Goal: Task Accomplishment & Management: Complete application form

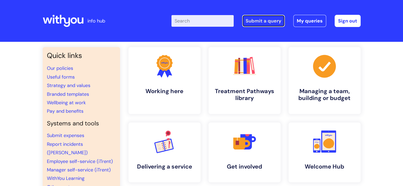
click at [263, 24] on link "Submit a query" at bounding box center [263, 21] width 43 height 12
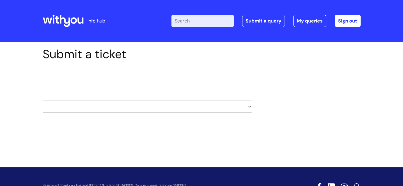
click at [213, 104] on select "HR / People IT and Support Clinical Drug Alerts Finance Accounts Data Support T…" at bounding box center [147, 107] width 209 height 12
select select "it_and_support"
click at [43, 101] on select "HR / People IT and Support Clinical Drug Alerts Finance Accounts Data Support T…" at bounding box center [147, 107] width 209 height 12
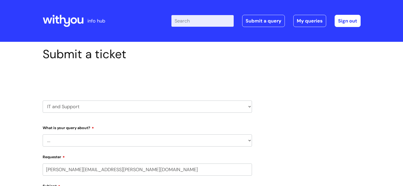
scroll to position [106, 0]
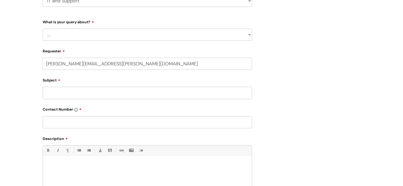
click at [110, 94] on input "Subject" at bounding box center [147, 93] width 209 height 12
type input "CHange of email inbox"
click at [100, 123] on input "text" at bounding box center [147, 122] width 209 height 12
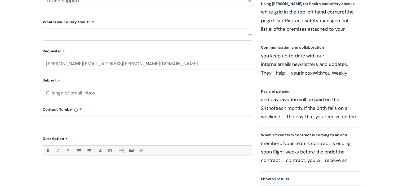
click at [73, 123] on input "text" at bounding box center [147, 122] width 209 height 12
type input "07401 222920"
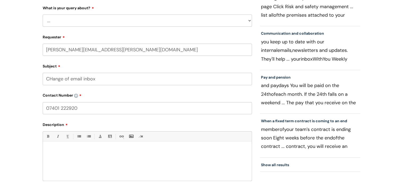
scroll to position [132, 0]
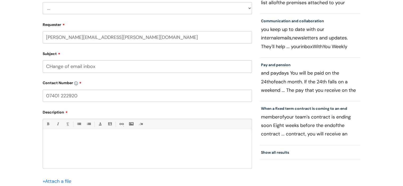
click at [66, 136] on div at bounding box center [147, 150] width 209 height 37
click at [128, 139] on p "Since [PERSON_NAME] left in July I have had access to her inbox. Please can you…" at bounding box center [147, 141] width 201 height 10
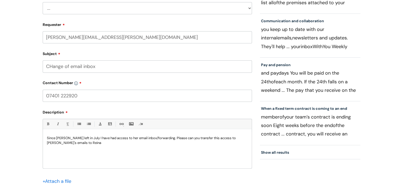
click at [62, 143] on p "Since [PERSON_NAME] left in July I have had access to her email inbox/forwardin…" at bounding box center [147, 141] width 201 height 10
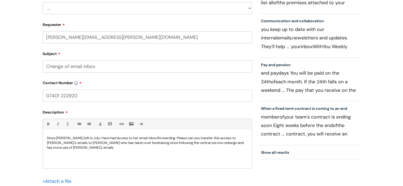
click at [219, 143] on p "Since [PERSON_NAME] left in July I have had access to her email inbox/forwardin…" at bounding box center [147, 143] width 201 height 14
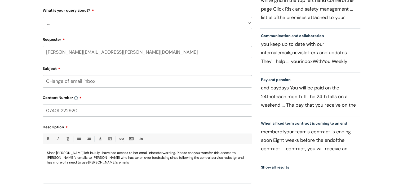
scroll to position [79, 0]
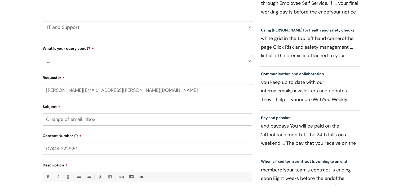
click at [124, 61] on select "... Mobile Phone Reset & MFA Accounts, Starters and Leavers IT Hardware issue I…" at bounding box center [147, 61] width 209 height 12
select select "Accounts, Starters and Leavers"
click at [43, 55] on select "... Mobile Phone Reset & MFA Accounts, Starters and Leavers IT Hardware issue I…" at bounding box center [147, 61] width 209 height 12
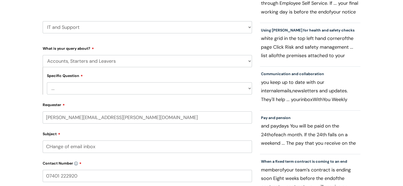
click at [114, 89] on select "... I have a new starter I have a leaver I need to make a change to an account …" at bounding box center [149, 88] width 205 height 12
select select "I need to make a change to an account"
click at [47, 82] on select "... I have a new starter I have a leaver I need to make a change to an account …" at bounding box center [149, 88] width 205 height 12
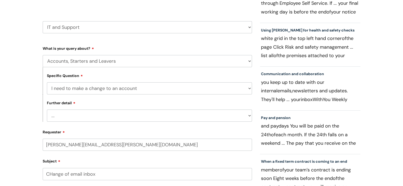
click at [110, 115] on select "... I need to amend the name, details or access of an account I need to reinsta…" at bounding box center [149, 116] width 205 height 12
select select "I need to amend the name, details or access of an account"
click at [47, 110] on select "... I need to amend the name, details or access of an account I need to reinsta…" at bounding box center [149, 116] width 205 height 12
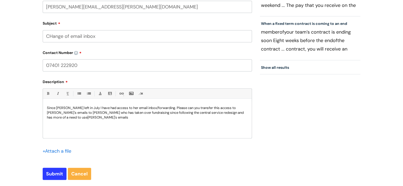
scroll to position [265, 0]
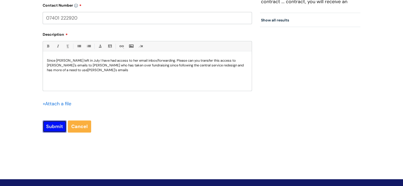
click at [50, 126] on input "Submit" at bounding box center [55, 126] width 24 height 12
type input "Please Wait..."
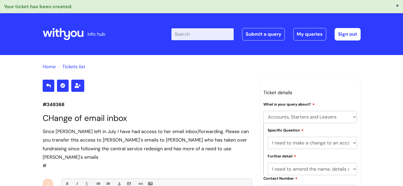
select select "Accounts, Starters and Leavers"
select select "I need to make a change to an account"
select select "I need to amend the name, details or access of an account"
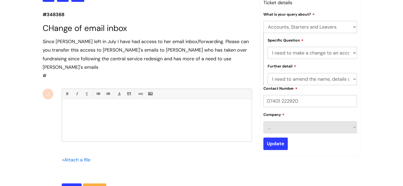
scroll to position [96, 0]
